Goal: Navigation & Orientation: Find specific page/section

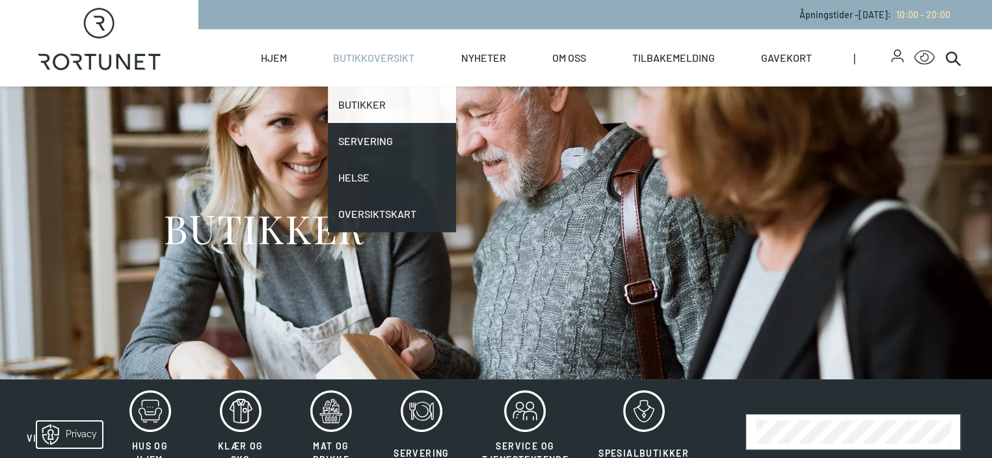
click at [419, 102] on link "Butikker" at bounding box center [391, 104] width 127 height 36
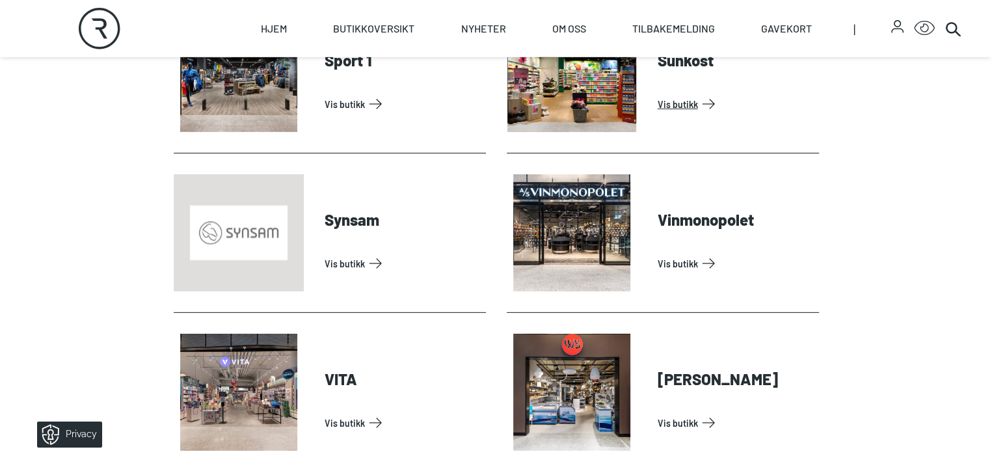
scroll to position [3967, 0]
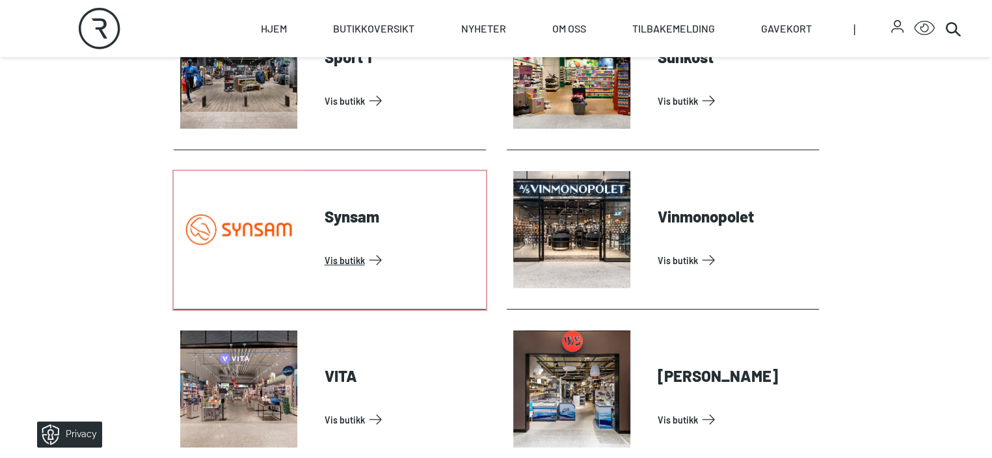
click at [324, 271] on link "Vis butikk" at bounding box center [402, 260] width 156 height 21
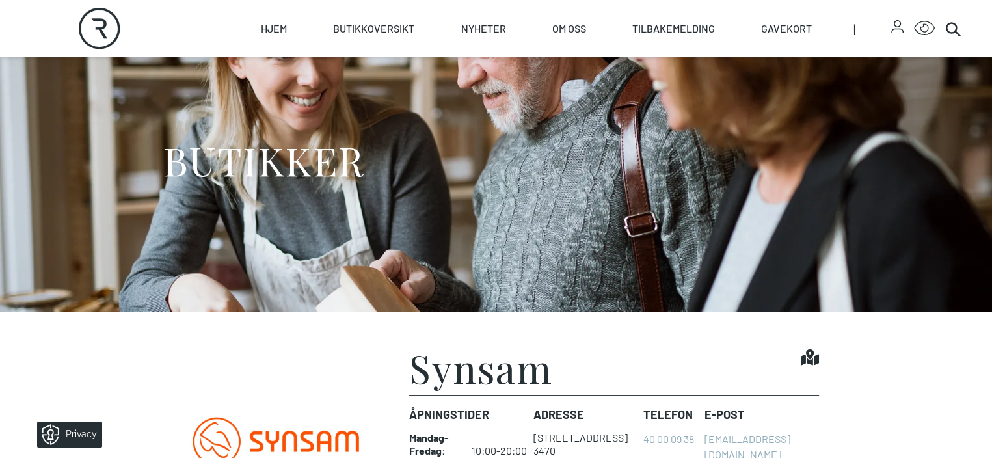
scroll to position [195, 0]
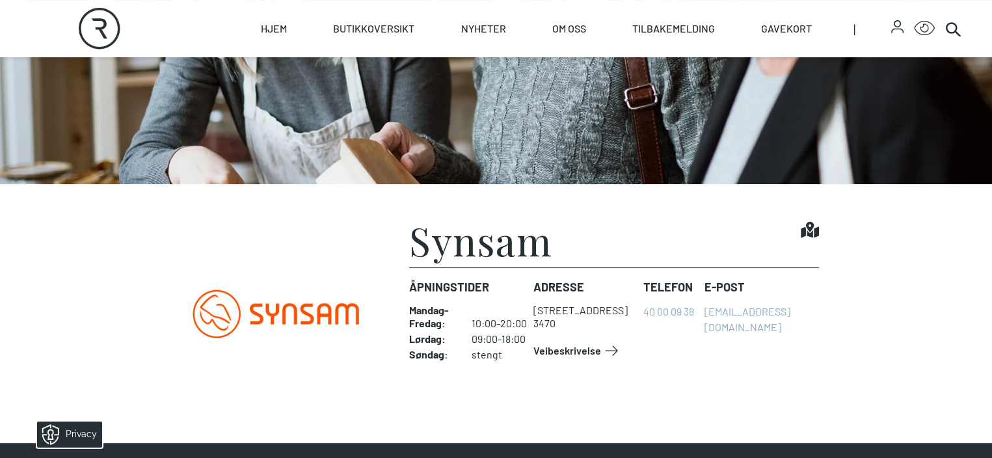
click at [286, 405] on img at bounding box center [276, 313] width 205 height 186
click at [450, 259] on h1 "Synsam" at bounding box center [480, 239] width 143 height 39
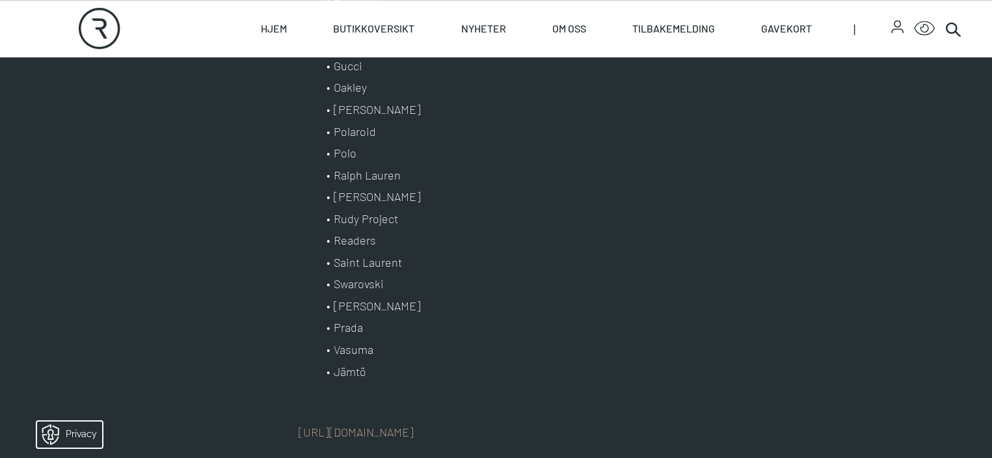
scroll to position [1431, 0]
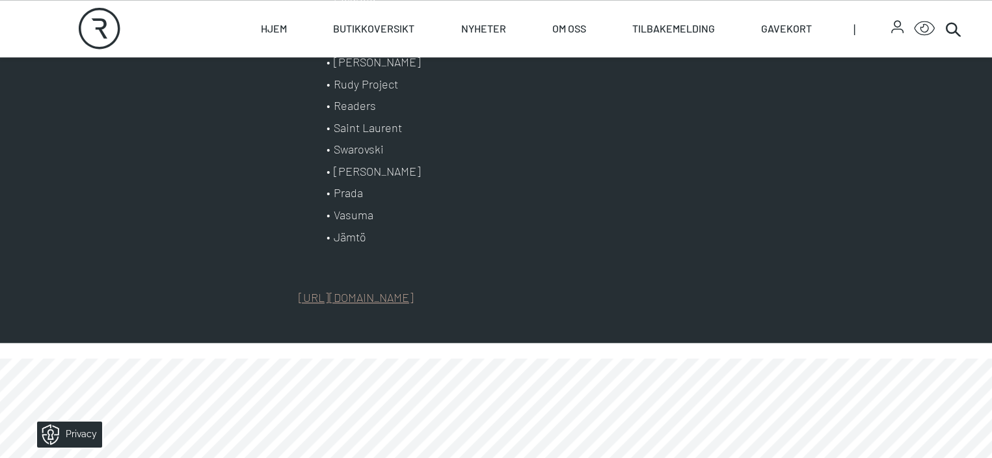
click at [414, 304] on link "[URL][DOMAIN_NAME]" at bounding box center [355, 297] width 115 height 14
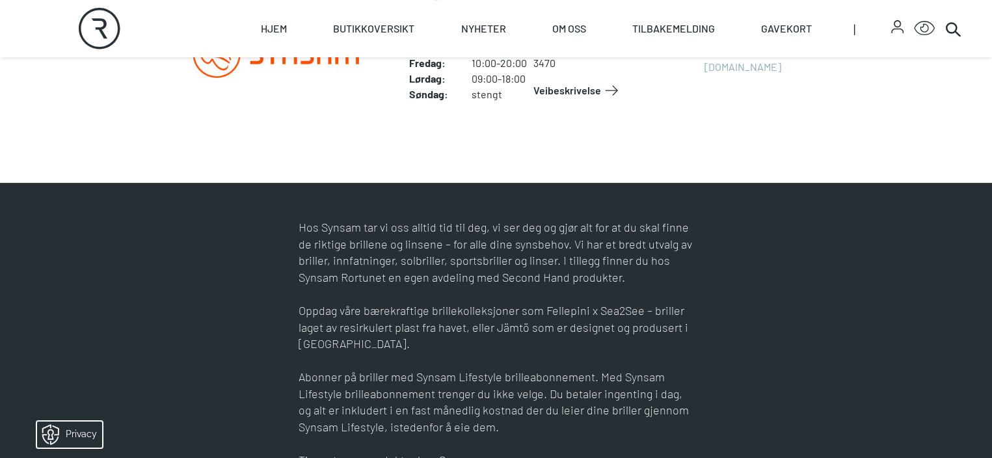
scroll to position [65, 0]
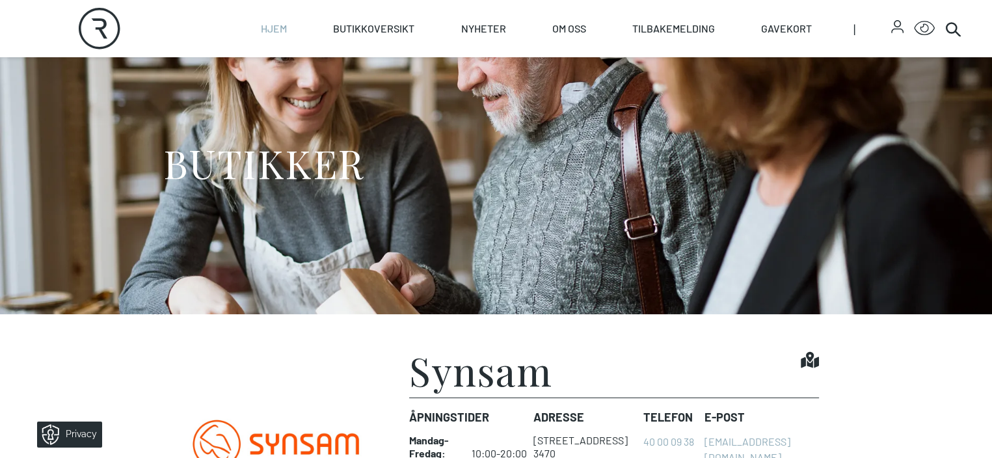
click at [287, 31] on link "Hjem" at bounding box center [274, 28] width 26 height 57
select select "NO"
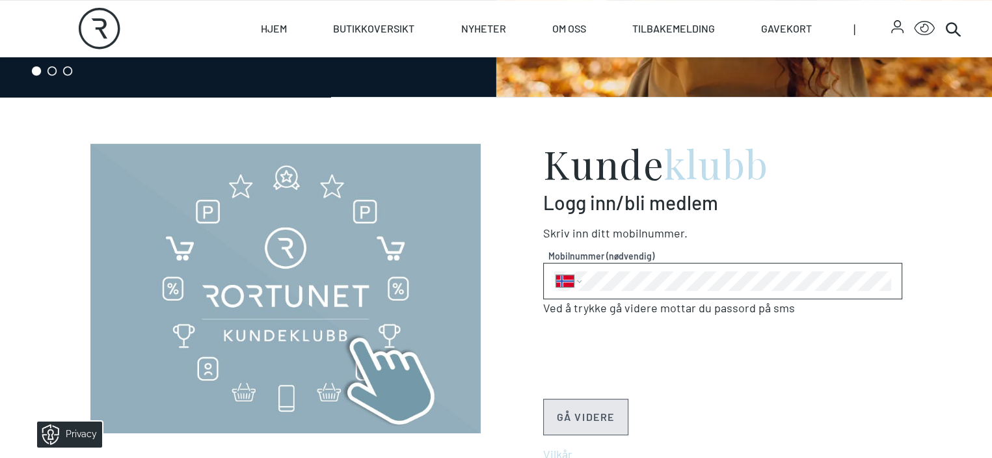
scroll to position [455, 0]
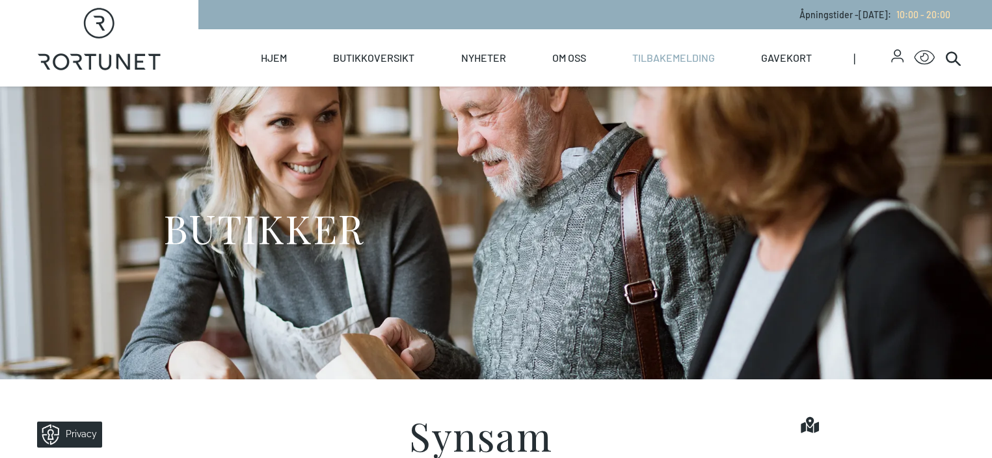
click at [712, 57] on link "Tilbakemelding" at bounding box center [673, 57] width 83 height 57
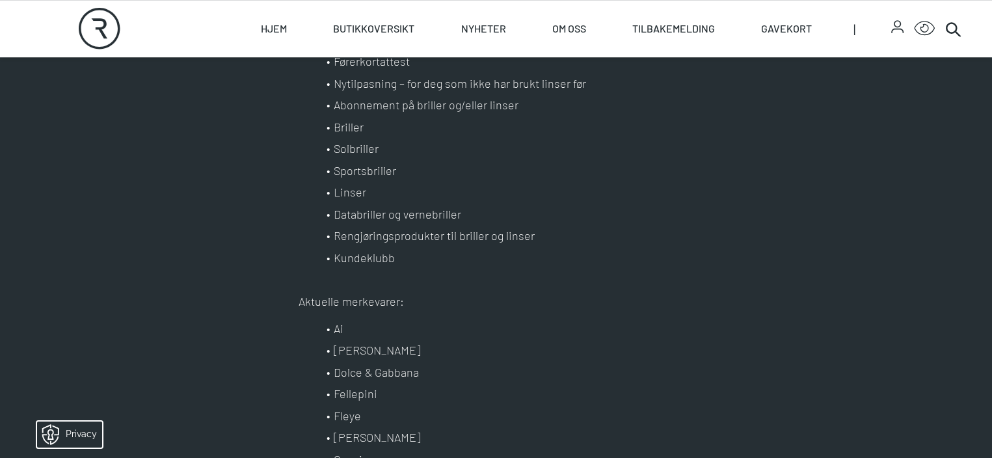
scroll to position [910, 0]
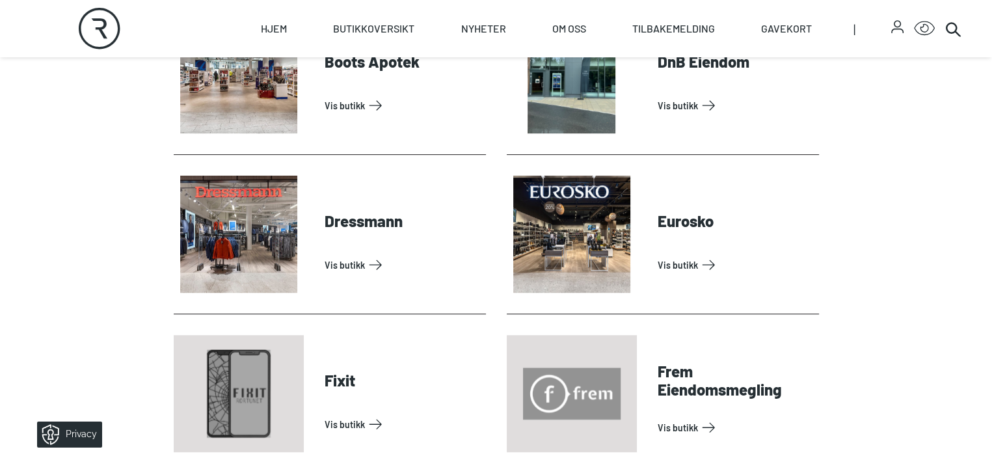
scroll to position [780, 0]
